Goal: Navigation & Orientation: Find specific page/section

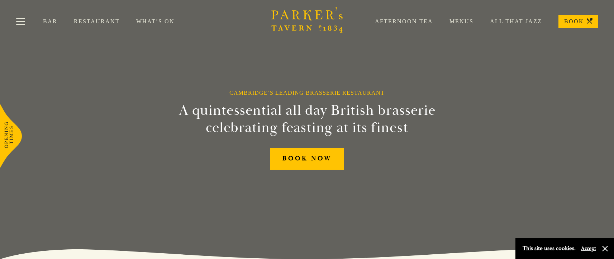
click at [588, 246] on button "Accept" at bounding box center [588, 248] width 15 height 7
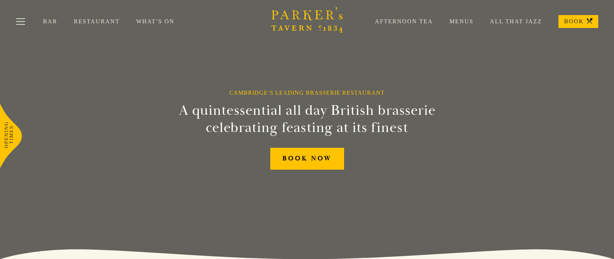
click at [83, 20] on link "Restaurant" at bounding box center [105, 21] width 62 height 7
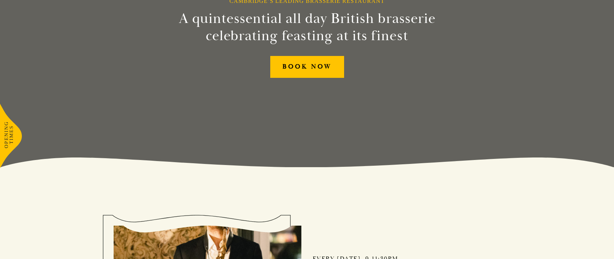
scroll to position [216, 0]
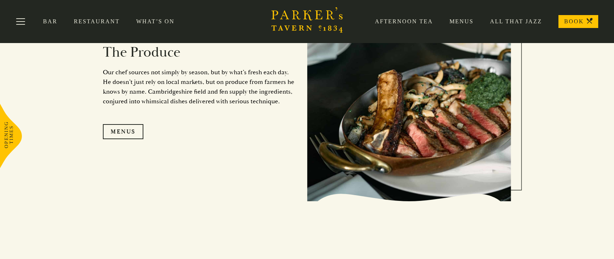
scroll to position [681, 0]
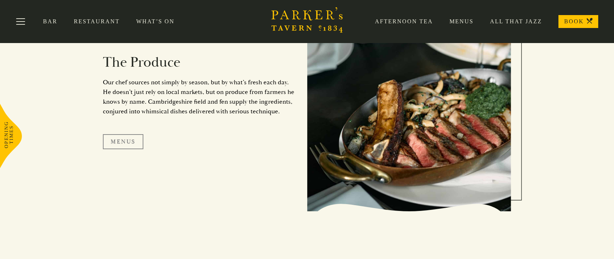
click at [132, 144] on link "Menus" at bounding box center [123, 141] width 40 height 15
click at [134, 143] on link "Menus" at bounding box center [123, 141] width 40 height 15
